Goal: Obtain resource: Download file/media

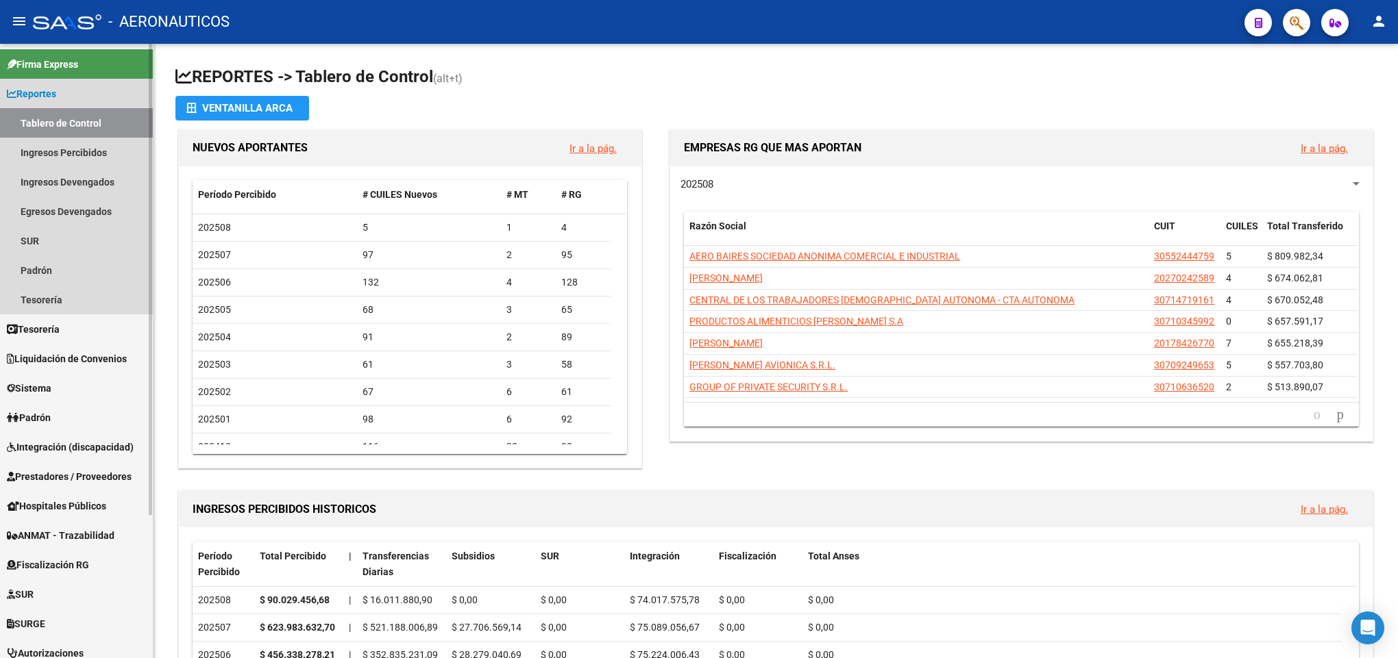
click at [46, 79] on link "Reportes" at bounding box center [76, 93] width 153 height 29
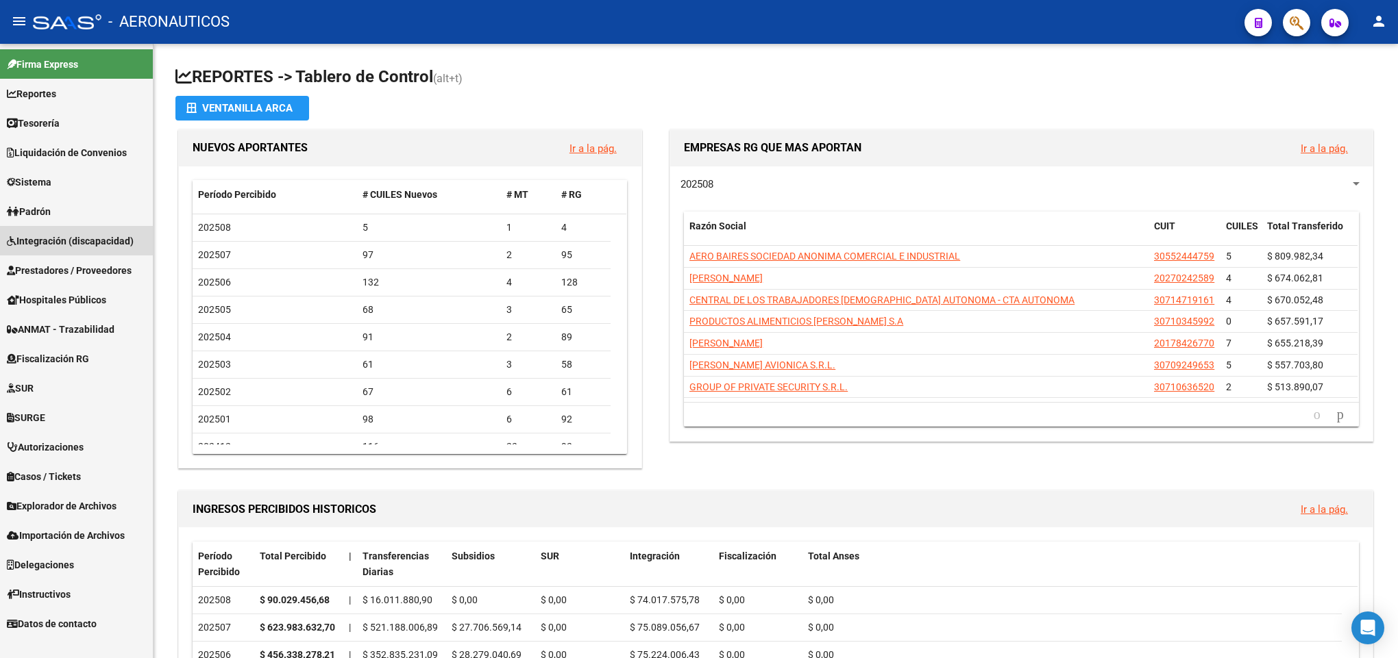
click at [51, 229] on link "Integración (discapacidad)" at bounding box center [76, 240] width 153 height 29
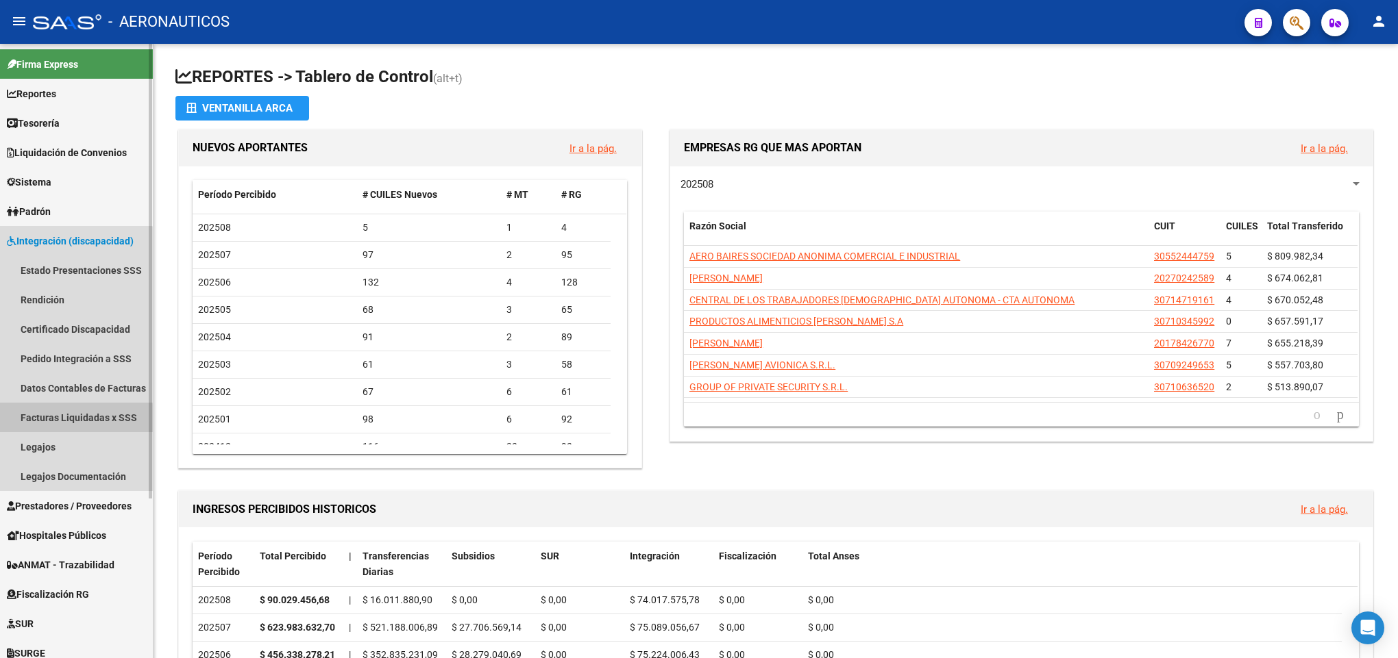
click at [69, 419] on link "Facturas Liquidadas x SSS" at bounding box center [76, 417] width 153 height 29
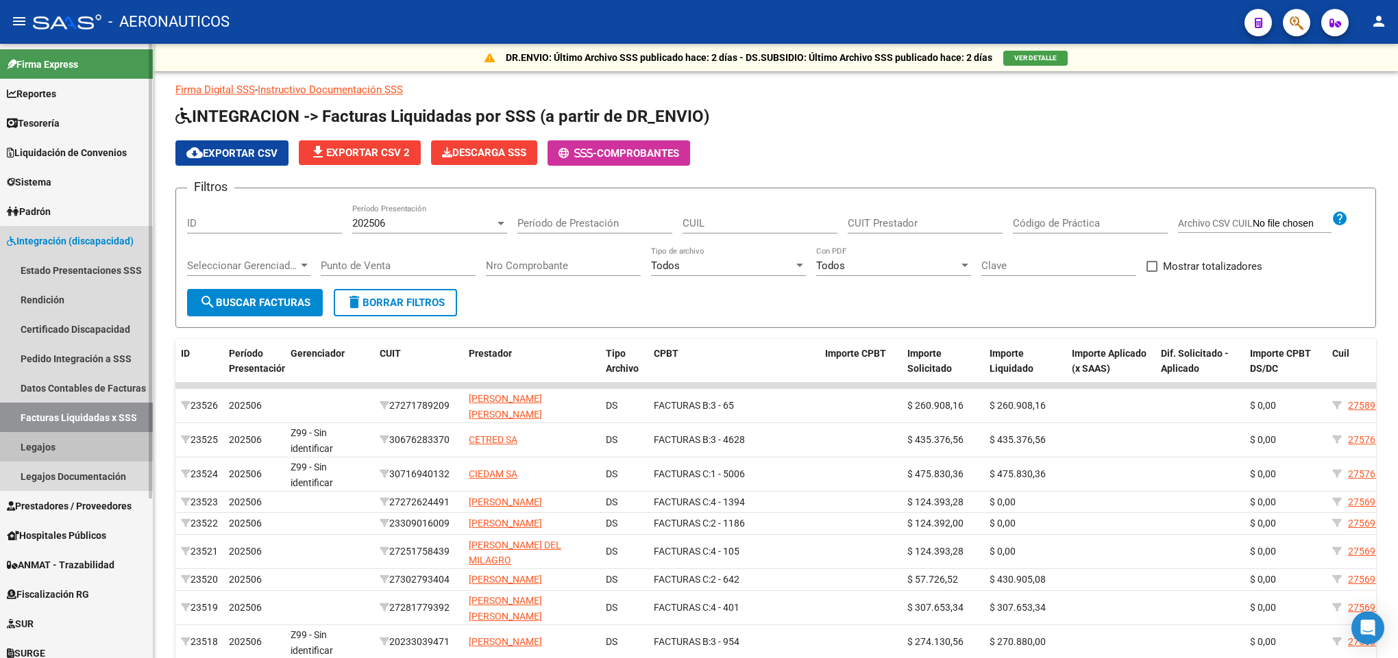
click at [93, 456] on link "Legajos" at bounding box center [76, 446] width 153 height 29
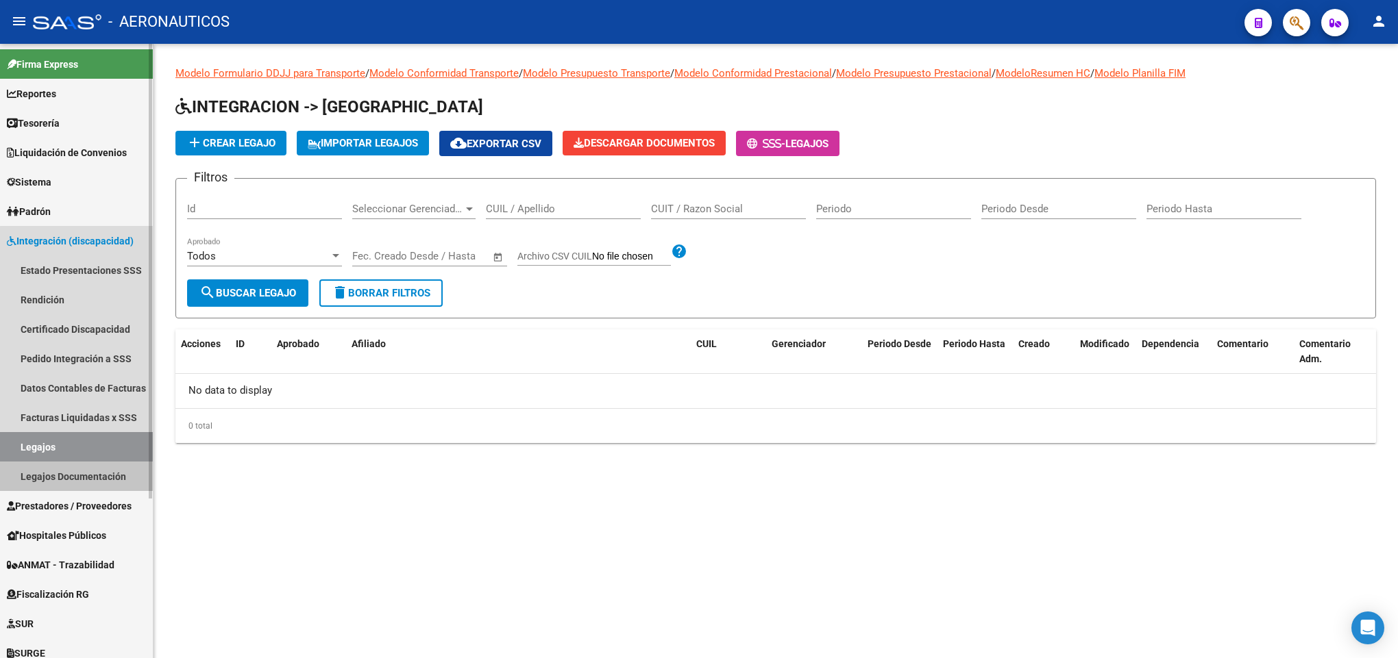
click at [95, 469] on link "Legajos Documentación" at bounding box center [76, 476] width 153 height 29
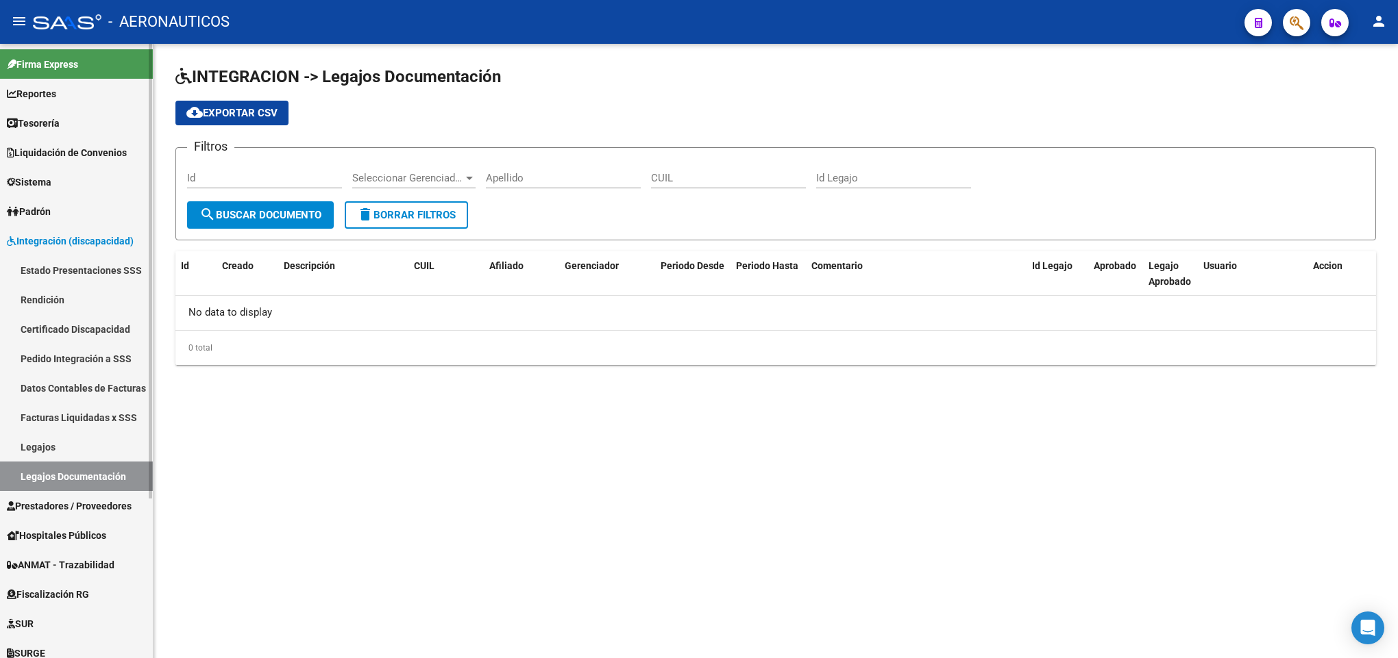
click at [82, 414] on link "Facturas Liquidadas x SSS" at bounding box center [76, 417] width 153 height 29
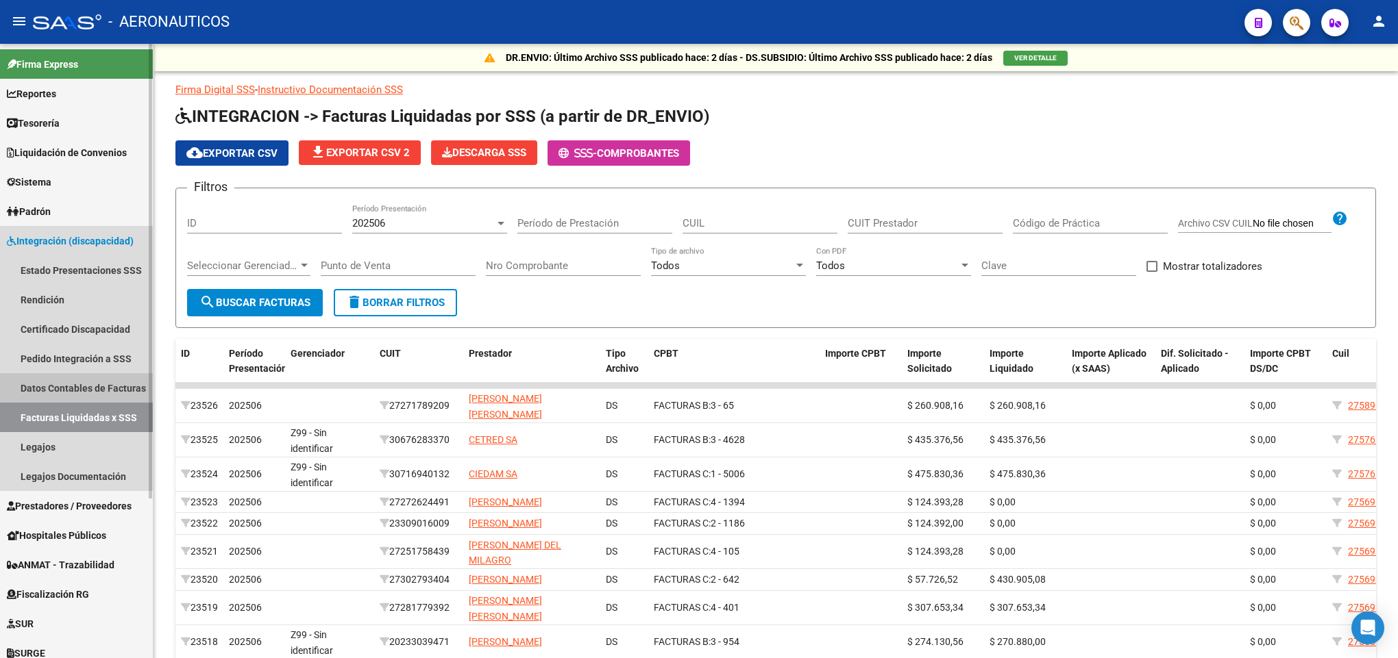
click at [86, 386] on link "Datos Contables de Facturas" at bounding box center [76, 387] width 153 height 29
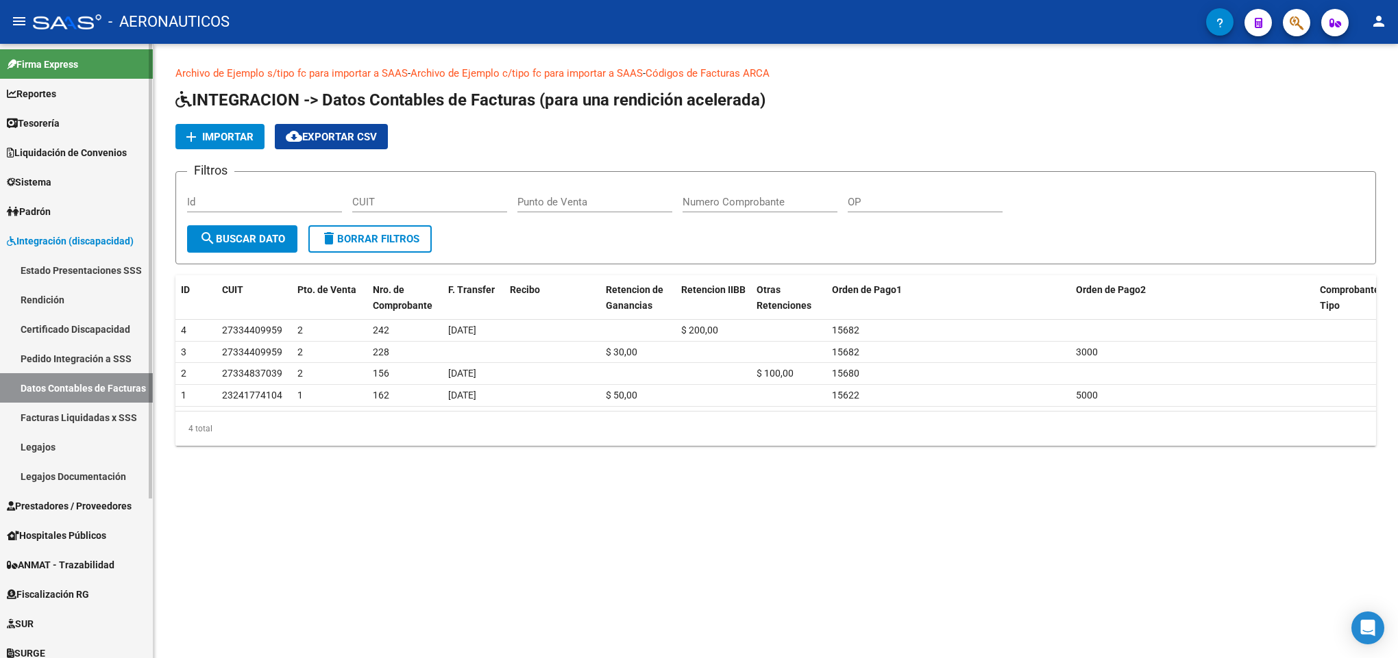
click at [85, 306] on link "Rendición" at bounding box center [76, 299] width 153 height 29
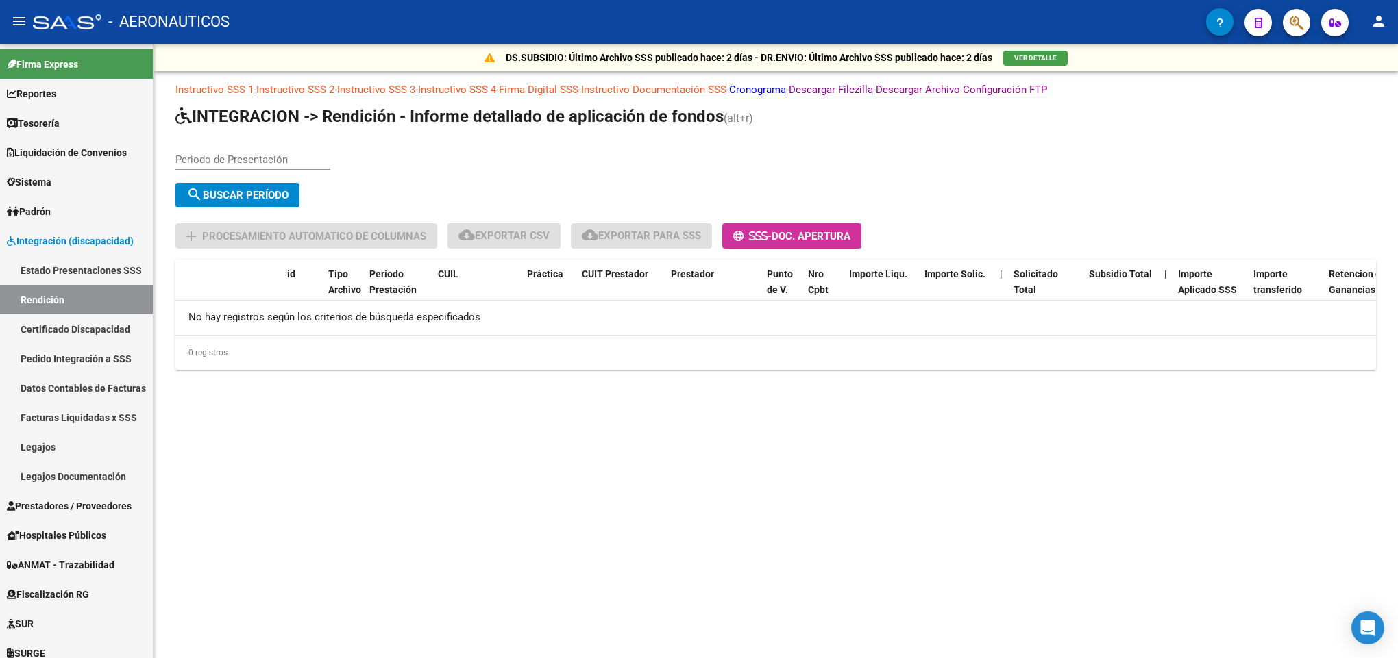
click at [282, 158] on input "Periodo de Presentación" at bounding box center [252, 159] width 155 height 12
type input "202508"
click at [290, 194] on button "search Buscar Período" at bounding box center [237, 195] width 124 height 25
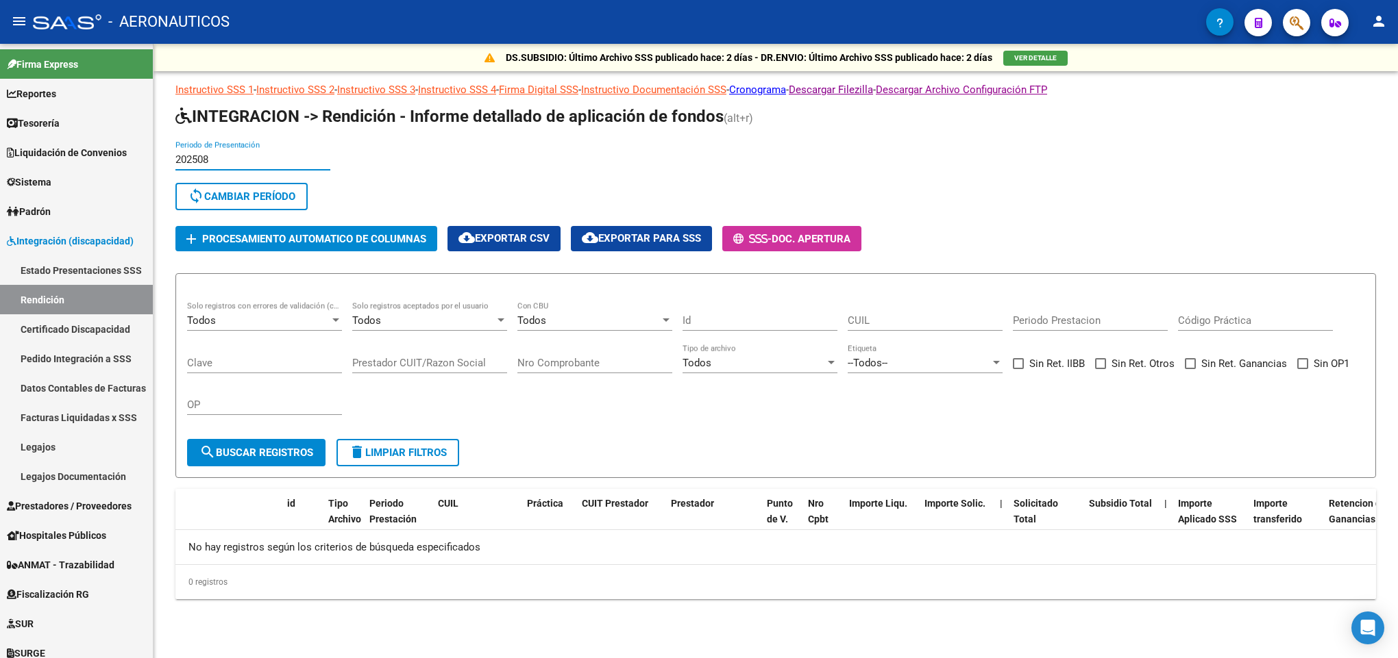
click at [255, 162] on input "202508" at bounding box center [252, 159] width 155 height 12
click at [233, 158] on input "202508" at bounding box center [252, 159] width 155 height 12
click at [220, 190] on button "sync Cambiar Período" at bounding box center [241, 196] width 132 height 27
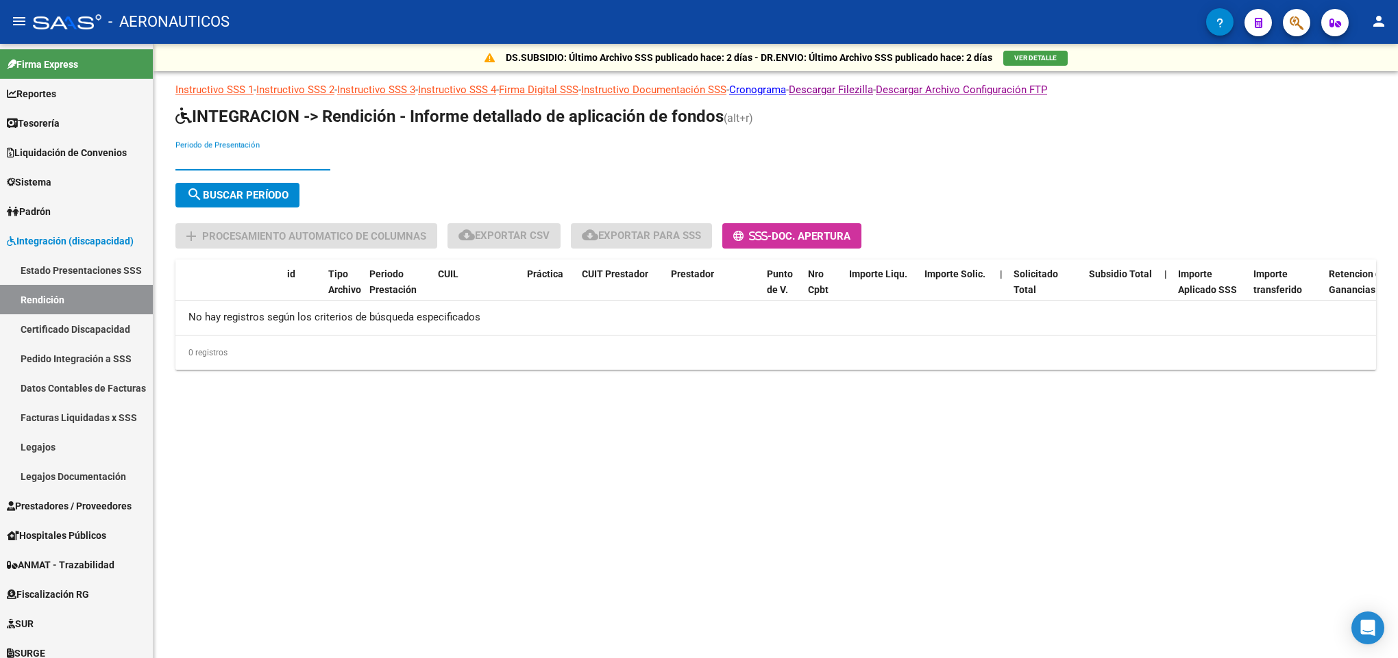
click at [216, 157] on input "Periodo de Presentación" at bounding box center [252, 159] width 155 height 12
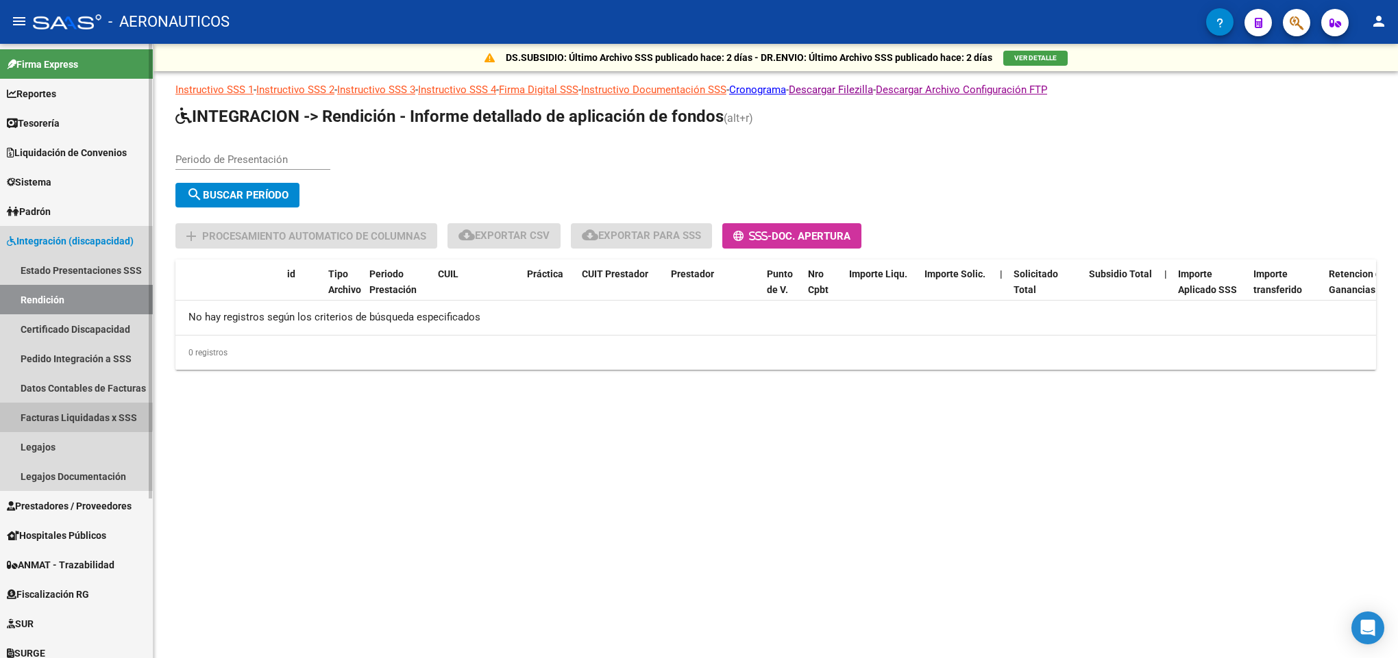
click at [75, 409] on link "Facturas Liquidadas x SSS" at bounding box center [76, 417] width 153 height 29
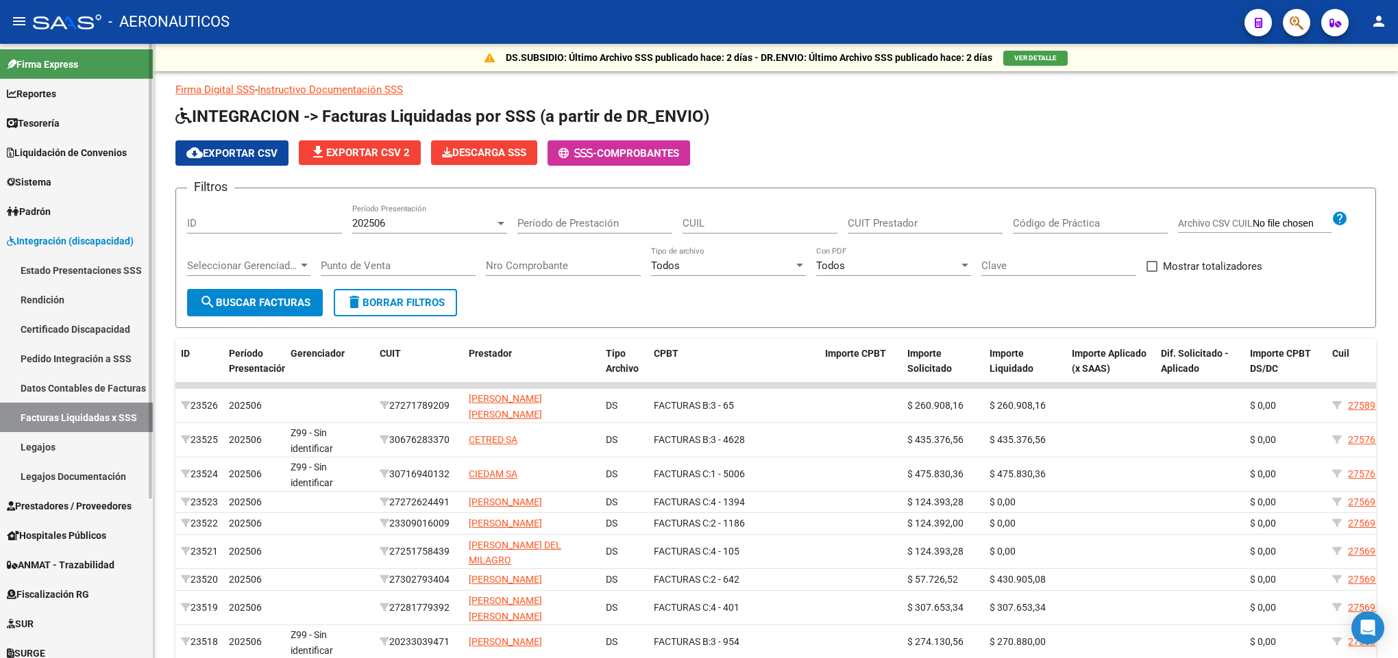
drag, startPoint x: 68, startPoint y: 301, endPoint x: 76, endPoint y: 299, distance: 8.5
click at [68, 302] on link "Rendición" at bounding box center [76, 299] width 153 height 29
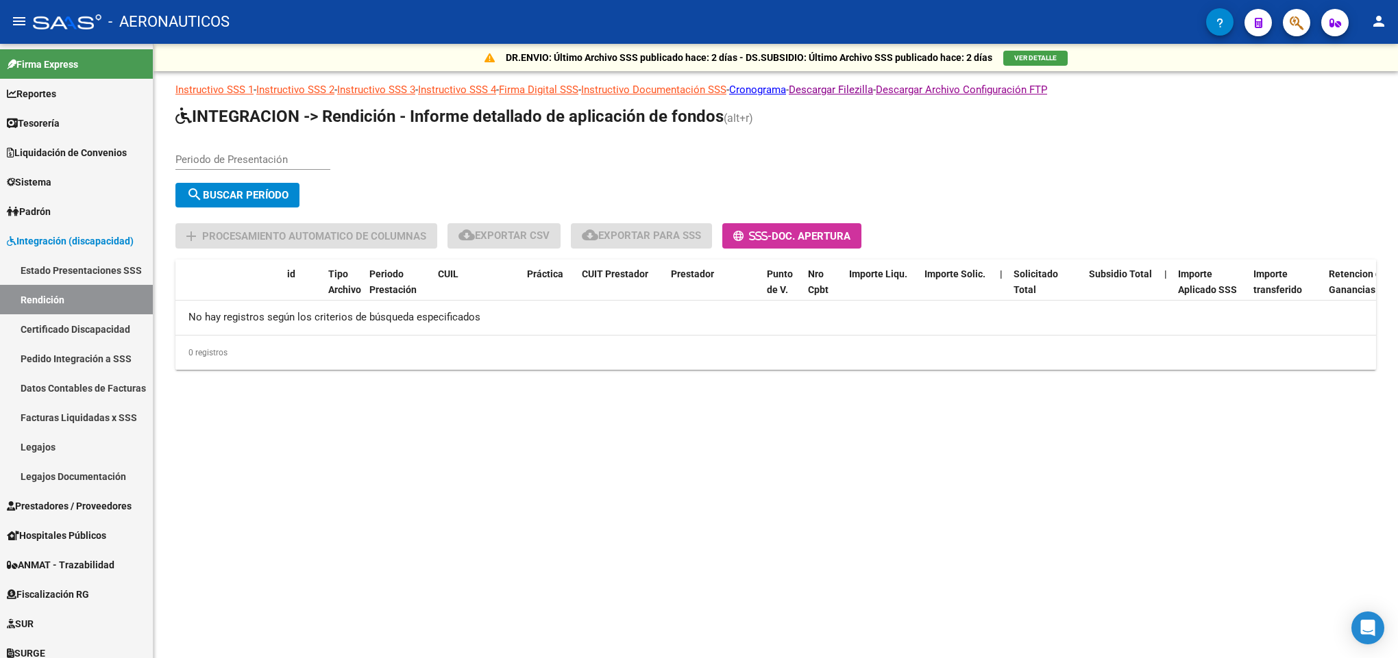
click at [235, 166] on div "Periodo de Presentación" at bounding box center [252, 154] width 155 height 29
click at [237, 156] on input "Periodo de Presentación" at bounding box center [252, 159] width 155 height 12
type input "202506"
click button "search Buscar Período" at bounding box center [237, 195] width 124 height 25
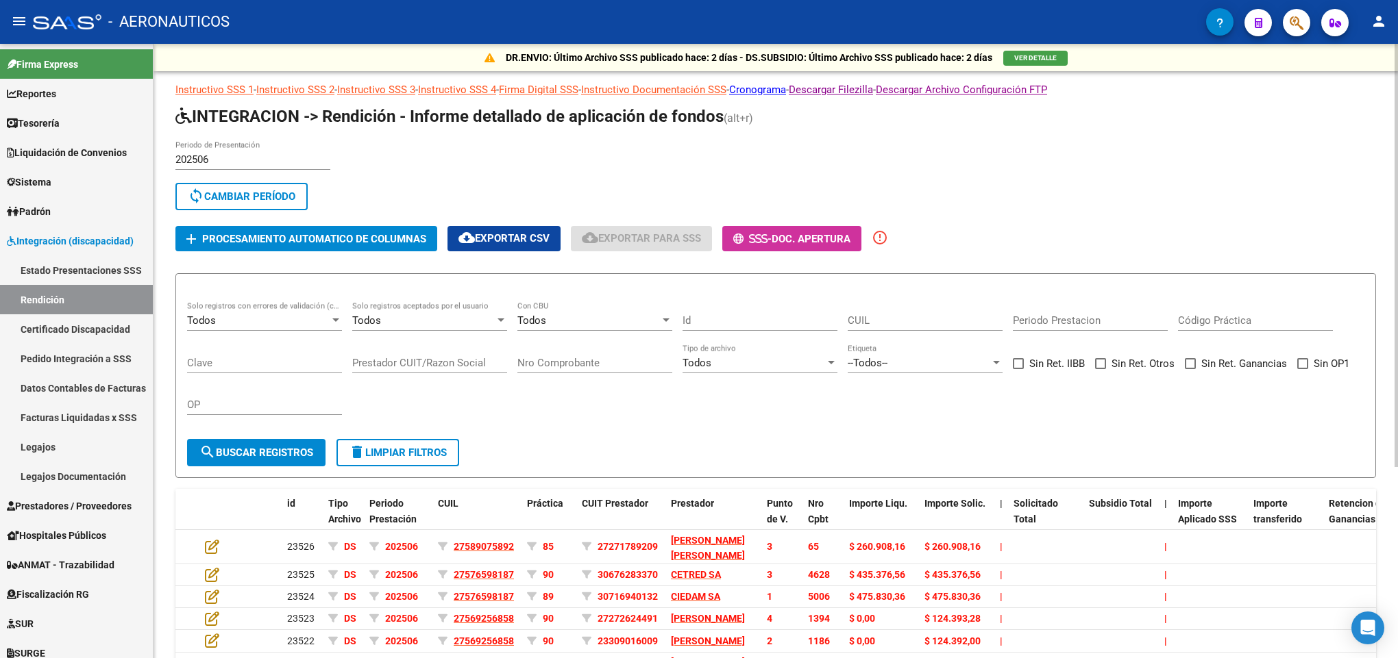
click at [310, 237] on span "Procesamiento automatico de columnas" at bounding box center [314, 239] width 224 height 12
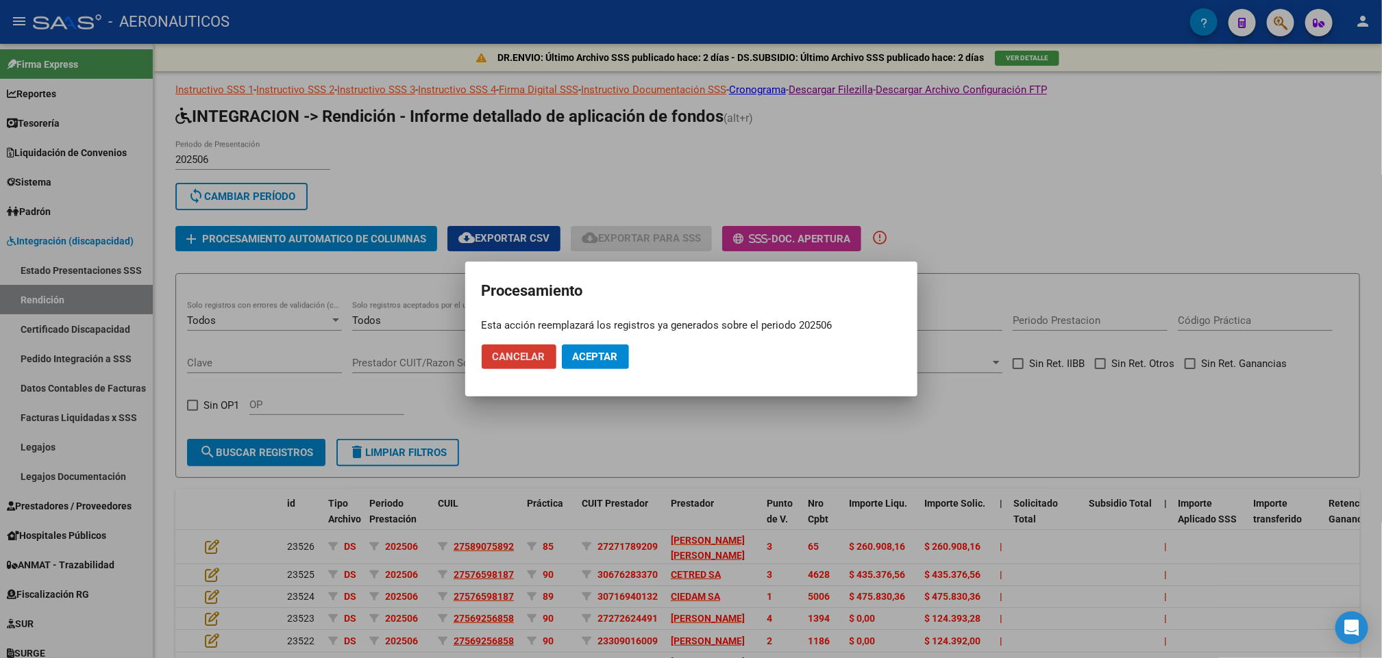
click at [600, 362] on span "Aceptar" at bounding box center [595, 357] width 45 height 12
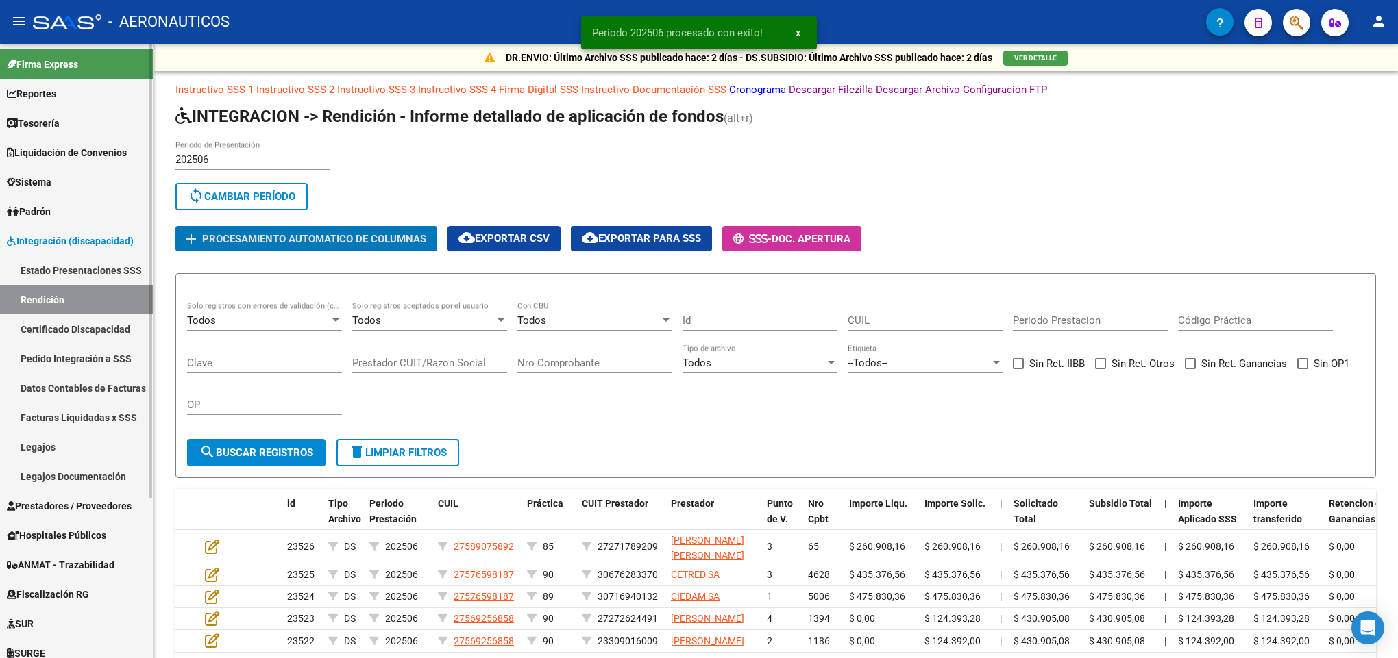
click at [97, 411] on link "Facturas Liquidadas x SSS" at bounding box center [76, 417] width 153 height 29
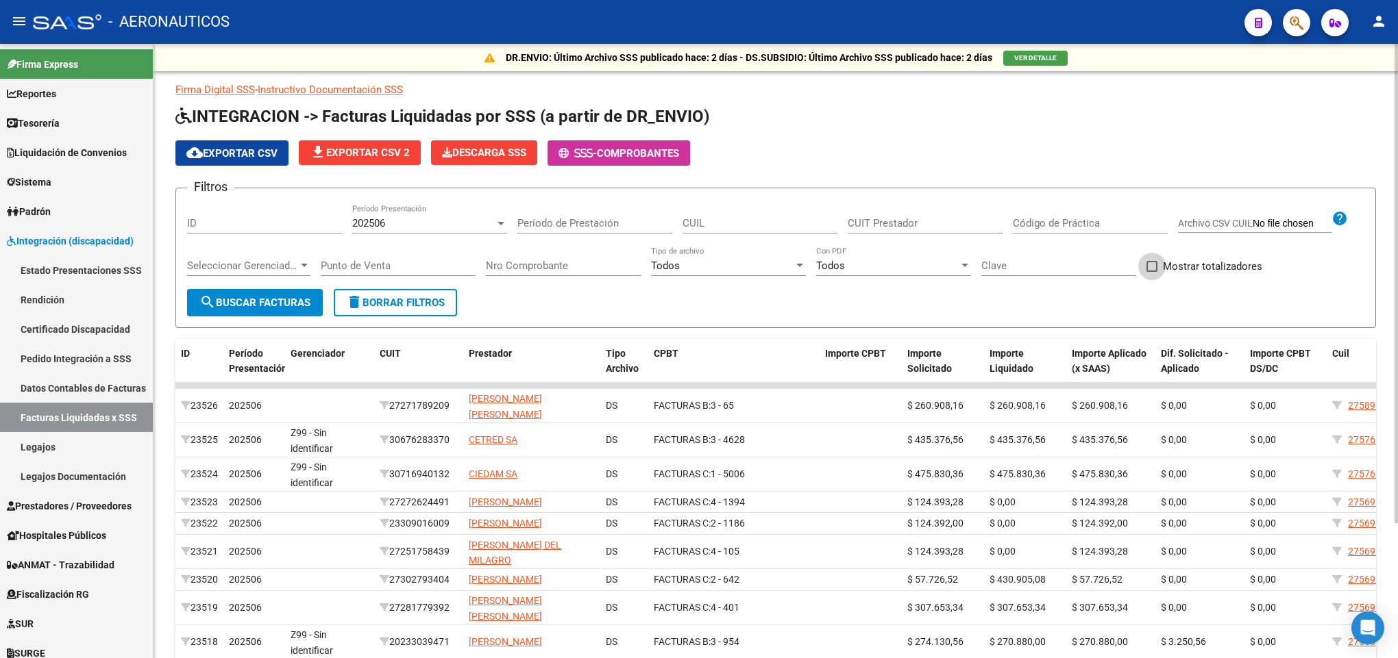
click at [1160, 261] on label "Mostrar totalizadores" at bounding box center [1204, 266] width 116 height 16
click at [1152, 272] on input "Mostrar totalizadores" at bounding box center [1151, 272] width 1 height 1
checkbox input "true"
click at [274, 304] on span "search Buscar Facturas" at bounding box center [254, 303] width 111 height 12
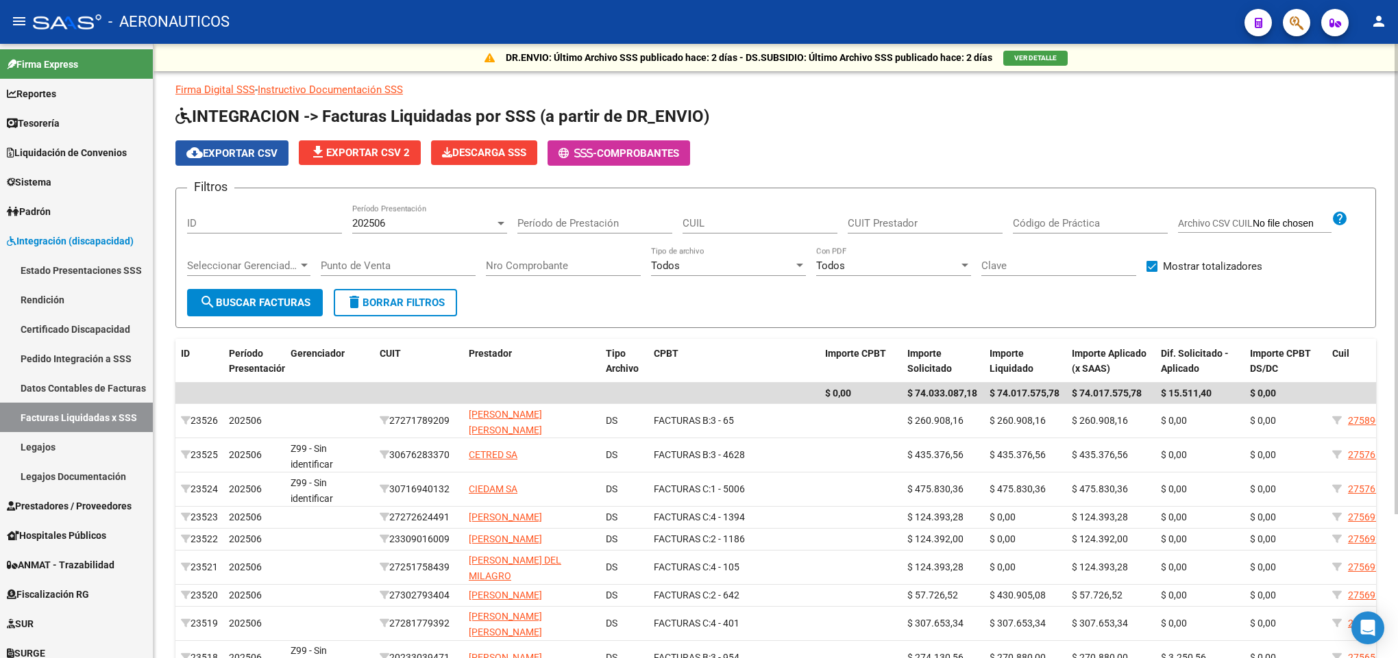
click at [241, 154] on span "cloud_download Exportar CSV" at bounding box center [231, 153] width 91 height 12
